Goal: Information Seeking & Learning: Learn about a topic

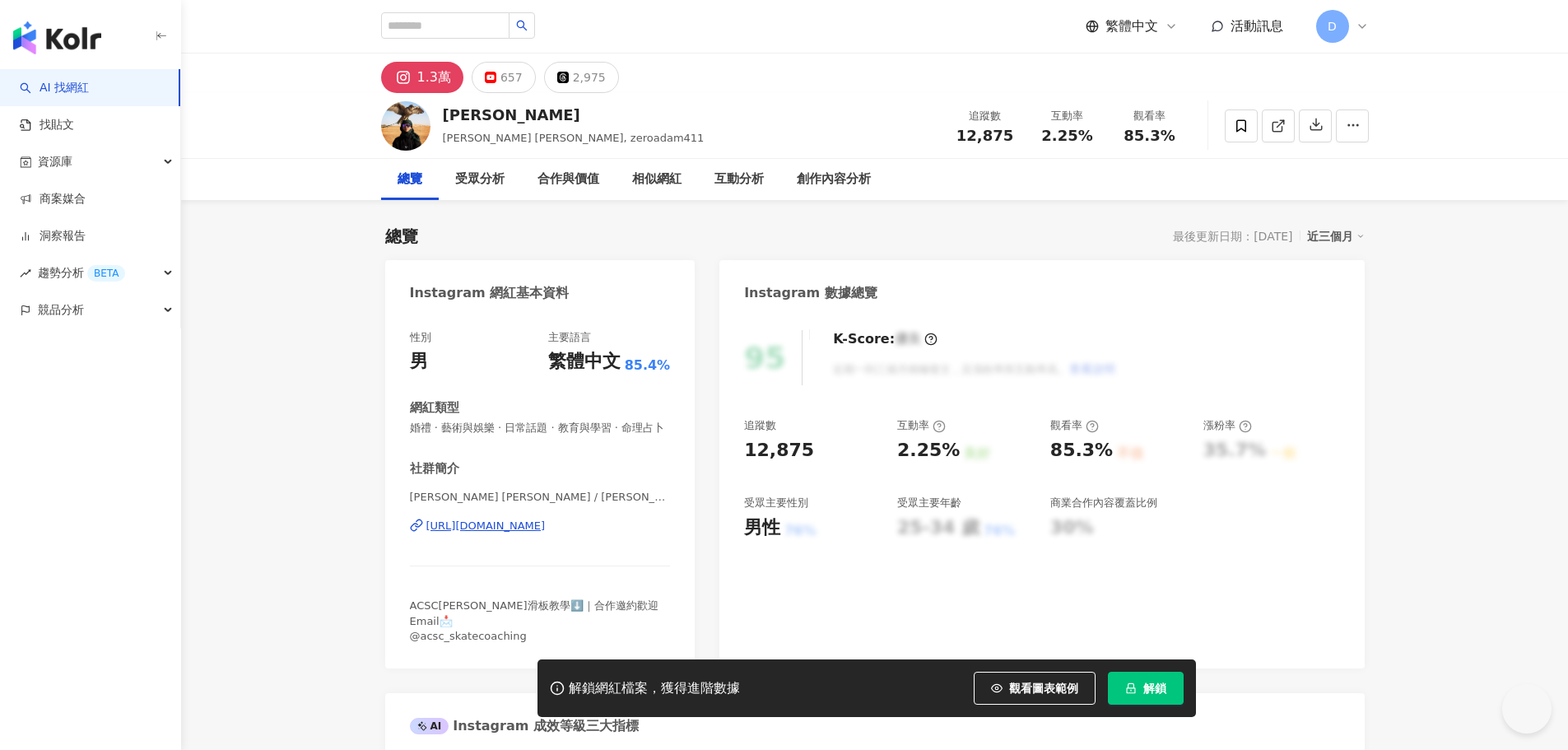
click at [1133, 701] on button "解鎖" at bounding box center [1146, 688] width 76 height 33
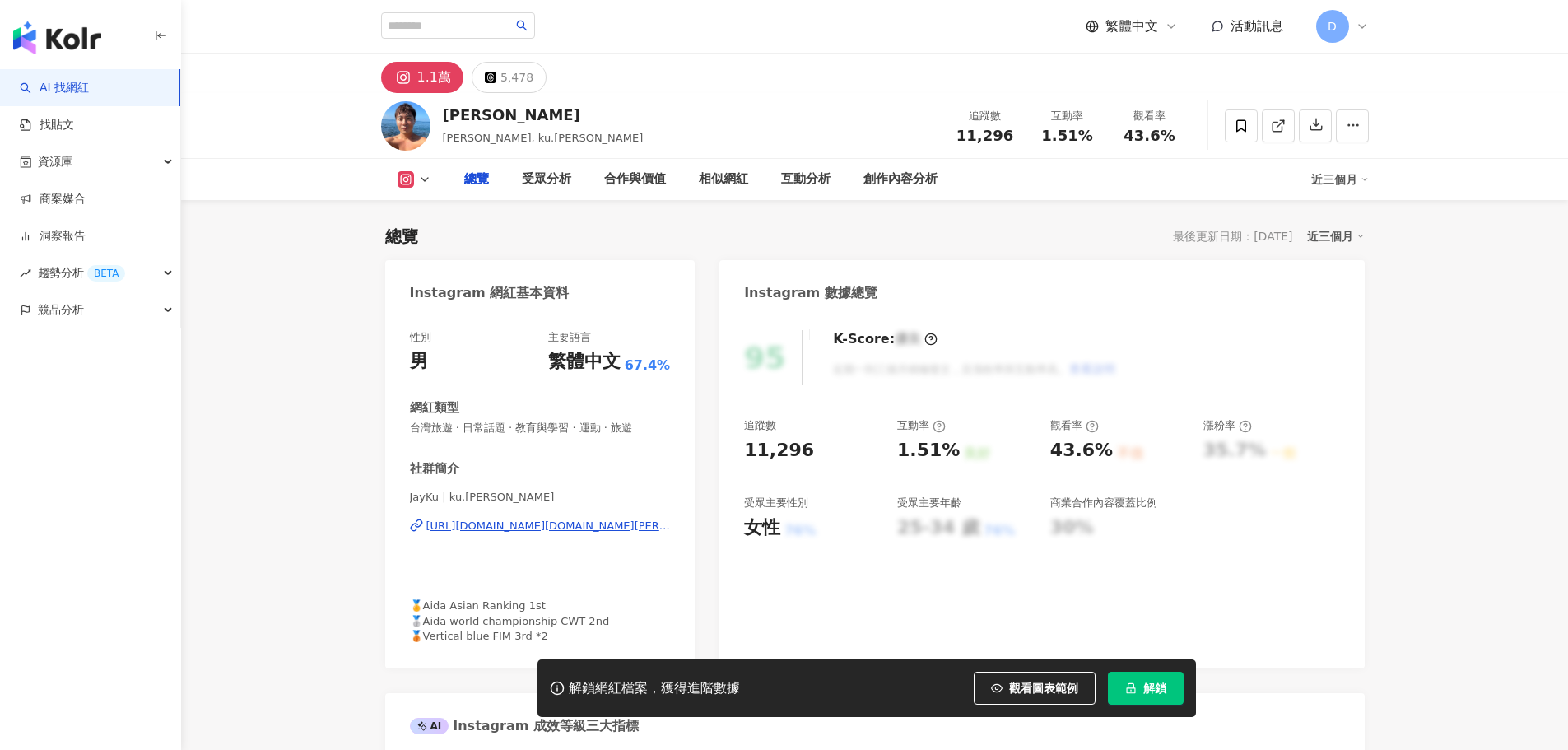
click at [1153, 686] on span "解鎖" at bounding box center [1155, 688] width 23 height 14
click at [1144, 690] on span "解鎖" at bounding box center [1155, 688] width 23 height 14
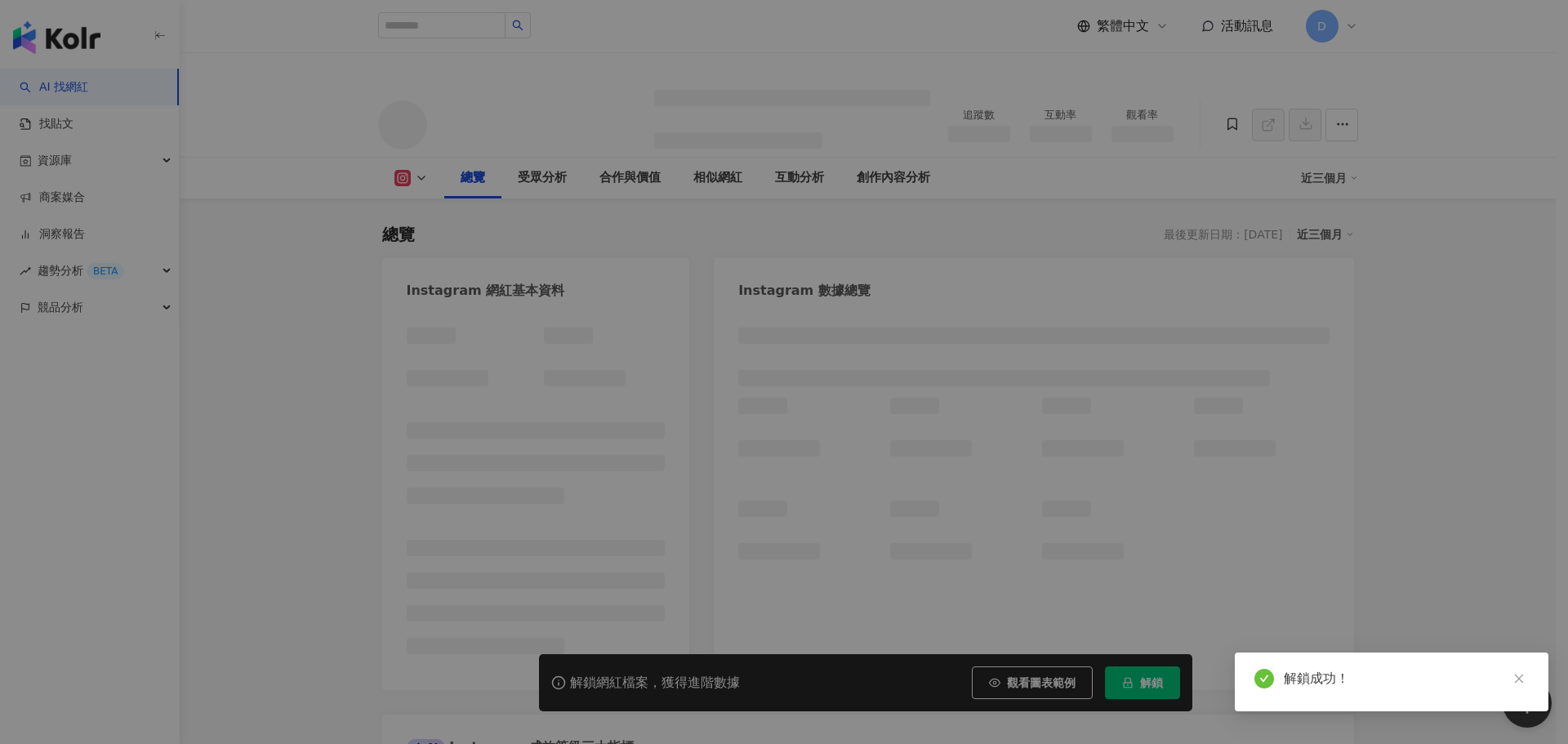
click at [849, 213] on div "同時已有協作者解鎖該網紅數據 由於該網紅的資料已被工作區其他協作者解鎖，因此您無須重複解鎖，重新整理頁面就能查看完整網紅數據。 重新整理" at bounding box center [784, 372] width 1568 height 744
click at [882, 207] on div "同時已有協作者解鎖該網紅數據 由於該網紅的資料已被工作區其他協作者解鎖，因此您無須重複解鎖，重新整理頁面就能查看完整網紅數據。 重新整理" at bounding box center [784, 372] width 1568 height 744
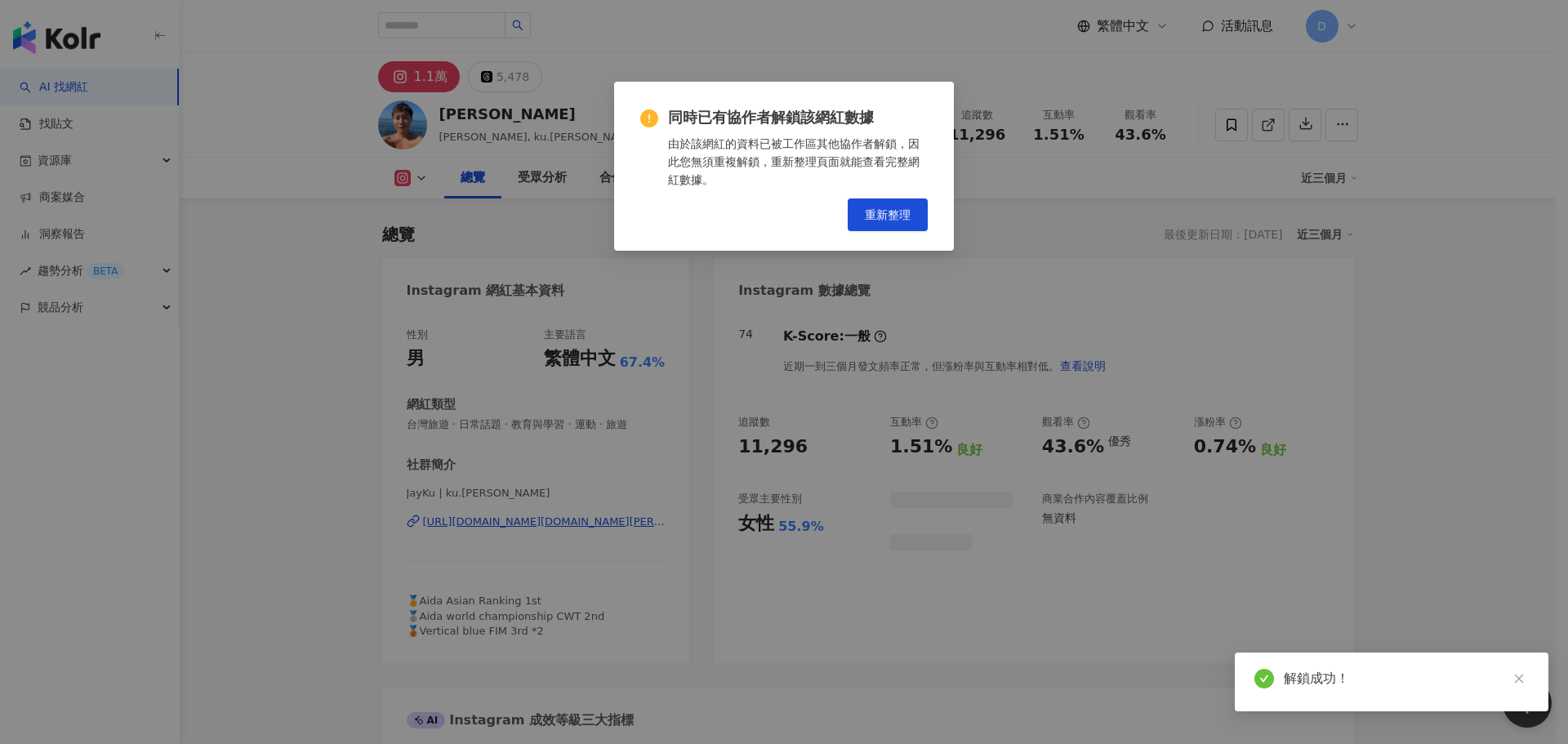
click at [877, 220] on div "同時已有協作者解鎖該網紅數據 由於該網紅的資料已被工作區其他協作者解鎖，因此您無須重複解鎖，重新整理頁面就能查看完整網紅數據。 重新整理" at bounding box center [784, 372] width 1568 height 744
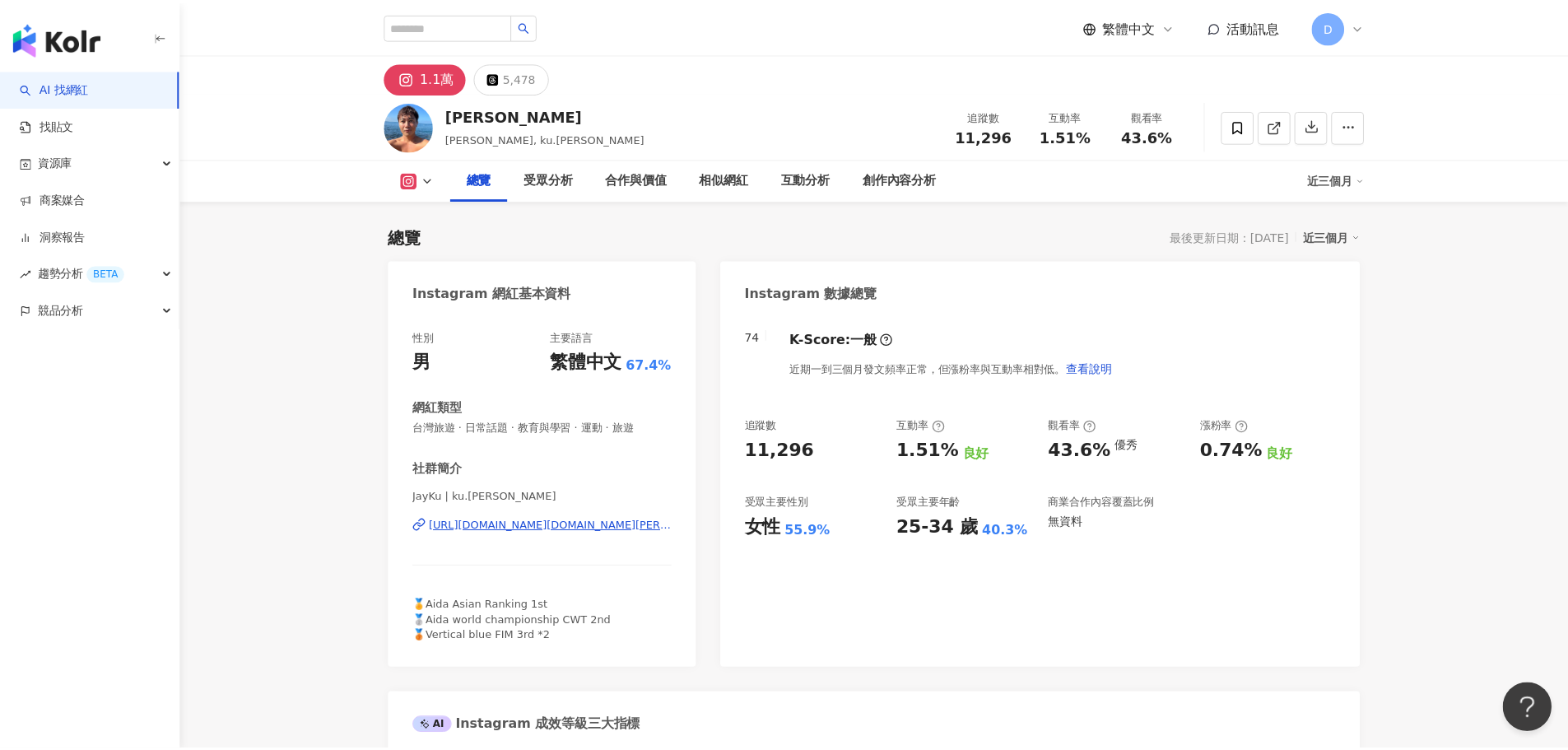
scroll to position [101, 0]
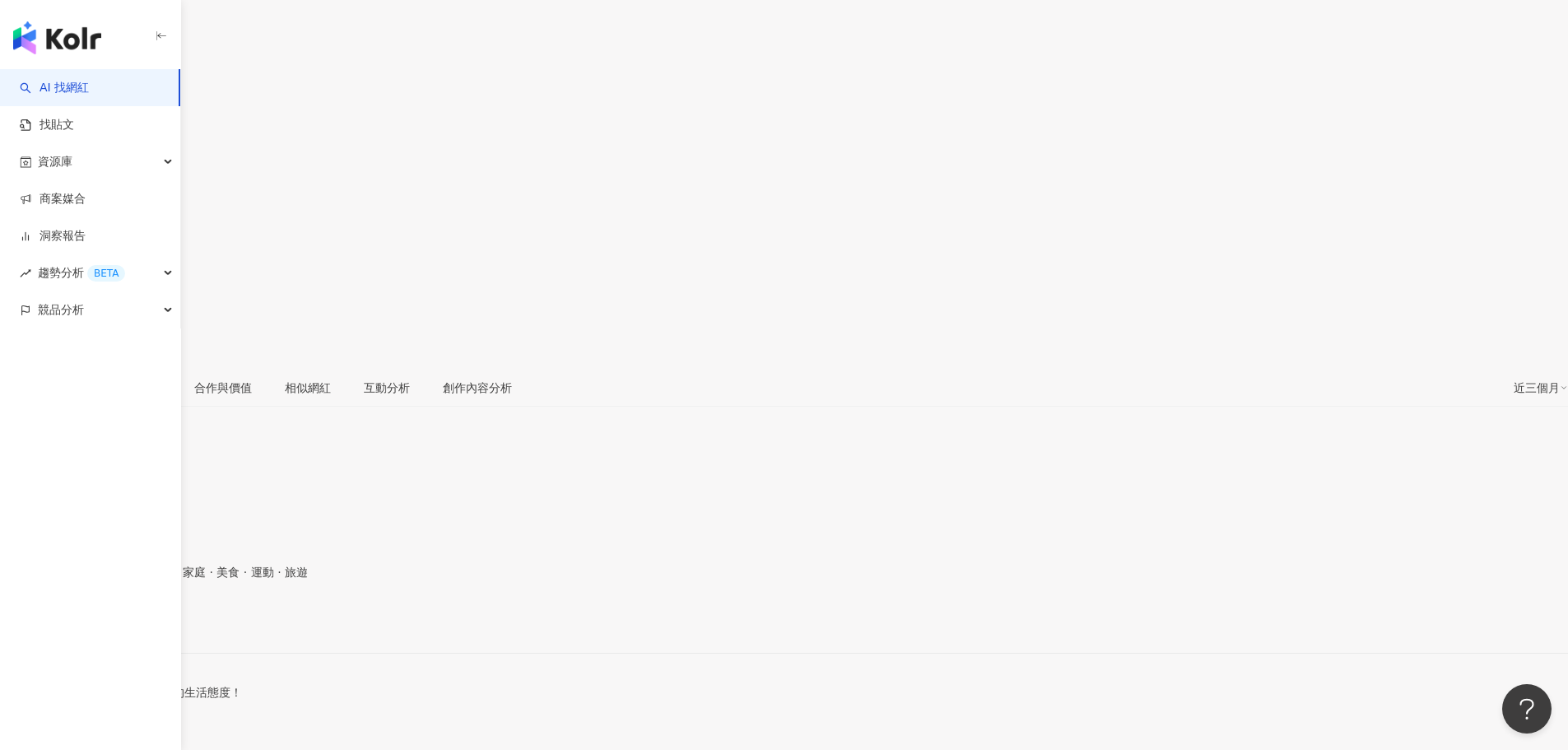
drag, startPoint x: 260, startPoint y: 403, endPoint x: 808, endPoint y: 360, distance: 549.7
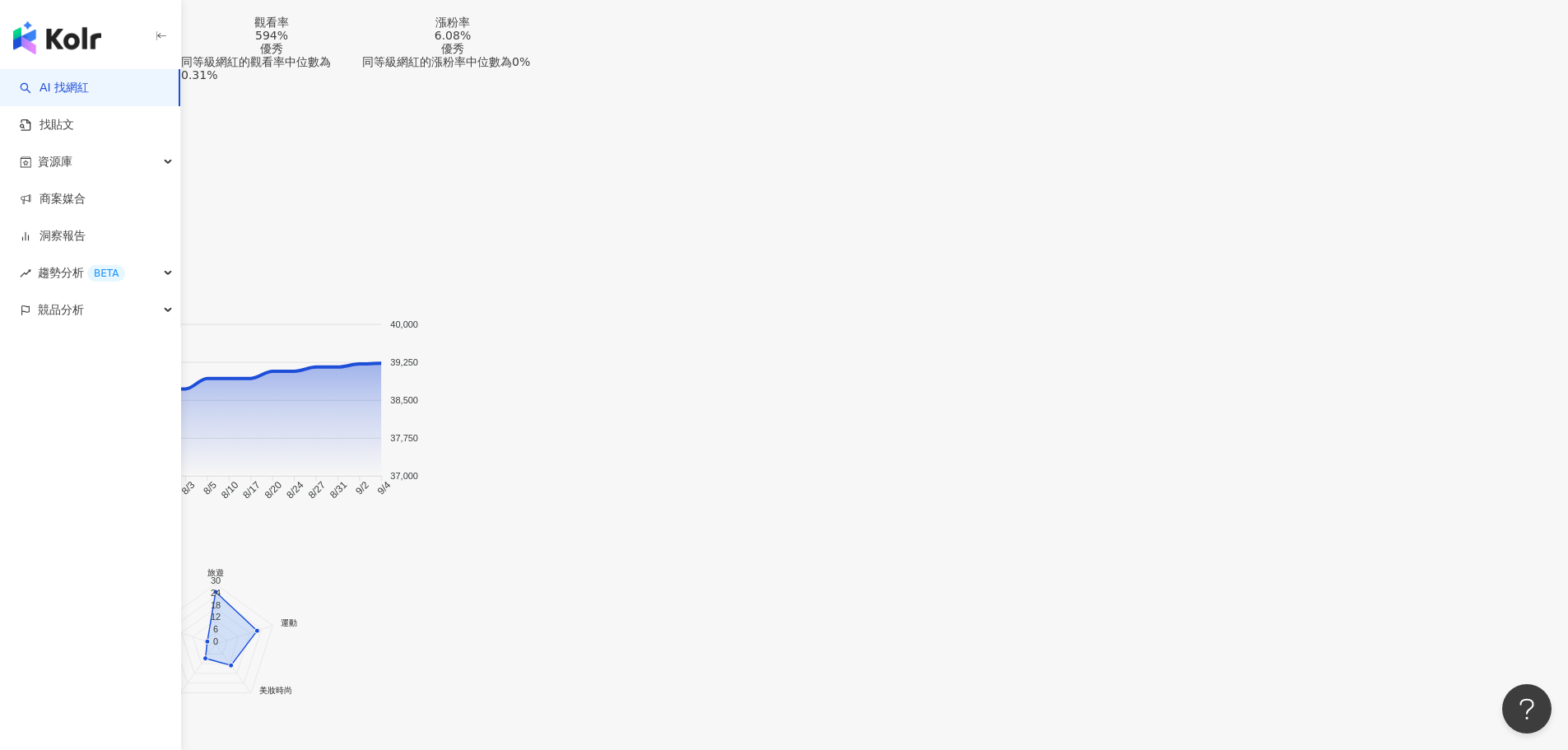
scroll to position [101, 0]
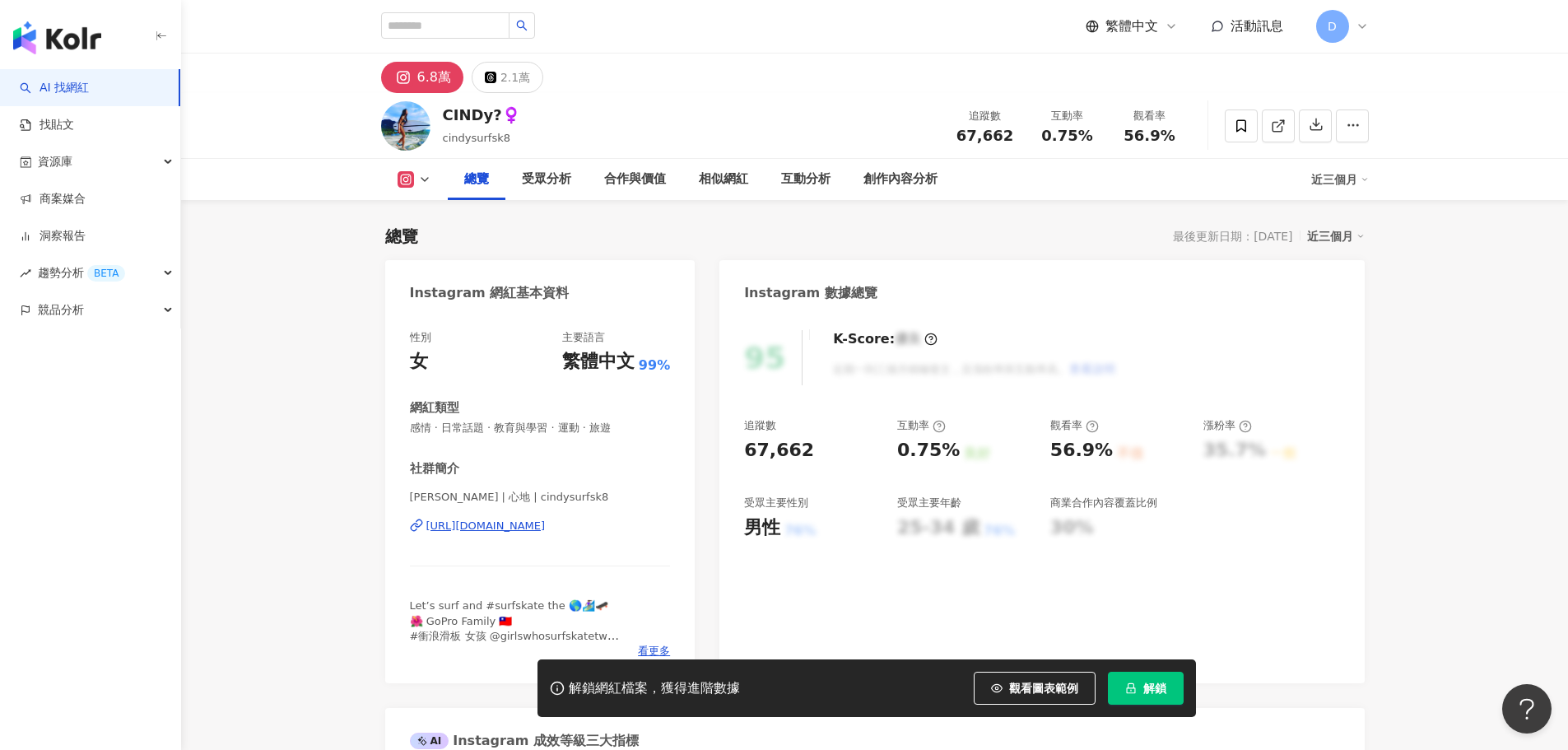
click at [1131, 686] on icon "lock" at bounding box center [1130, 688] width 12 height 12
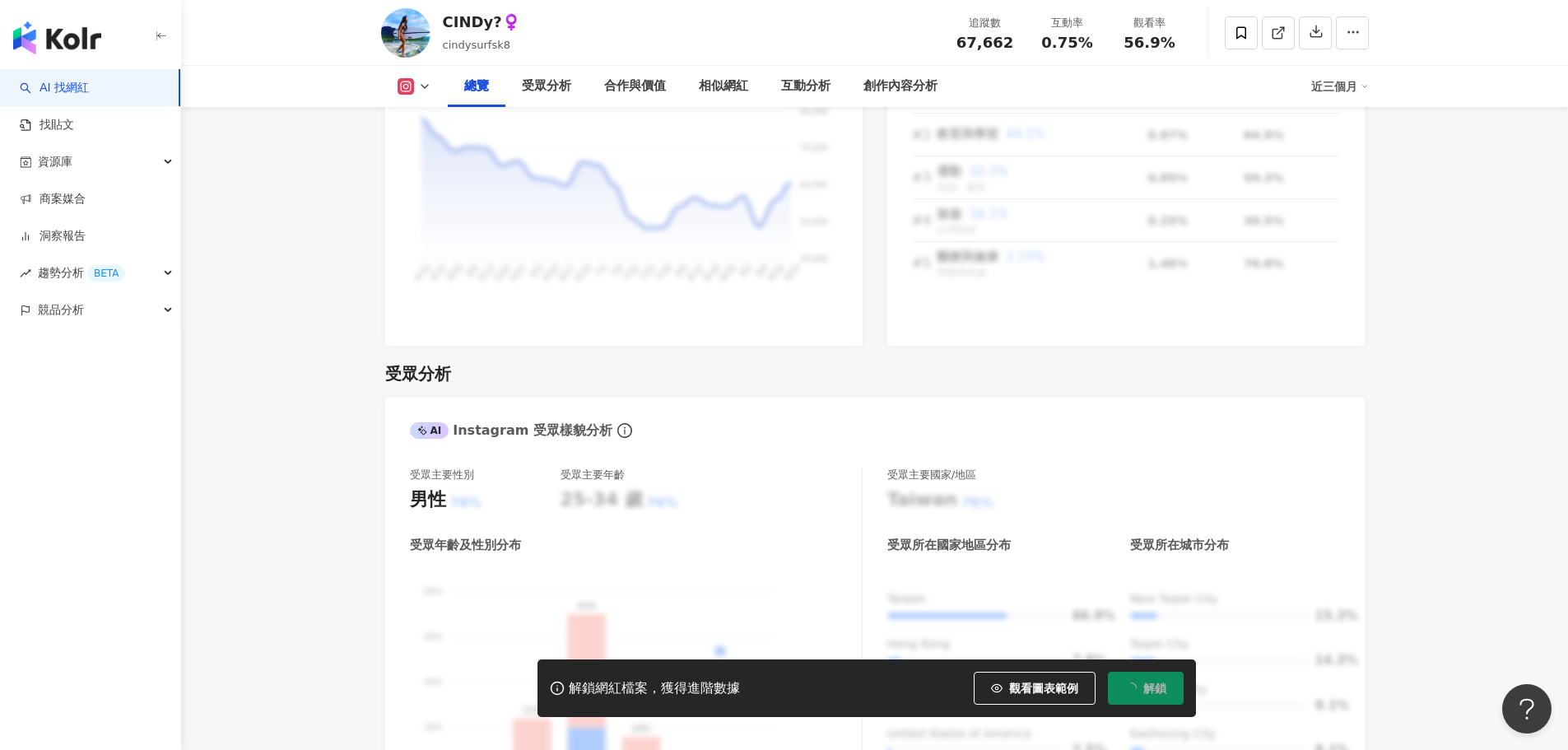
scroll to position [1316, 0]
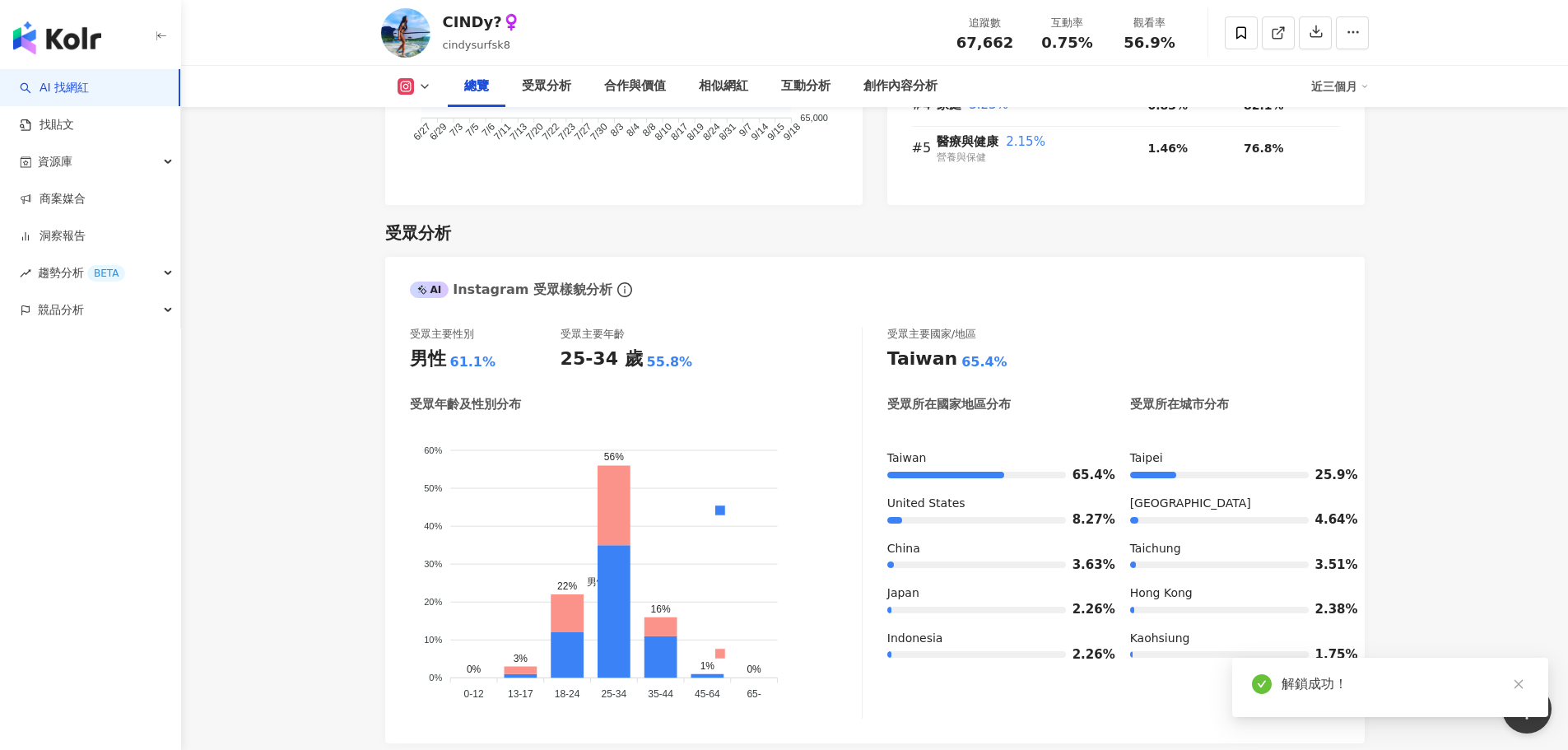
scroll to position [855, 0]
